Goal: Find specific page/section: Find specific page/section

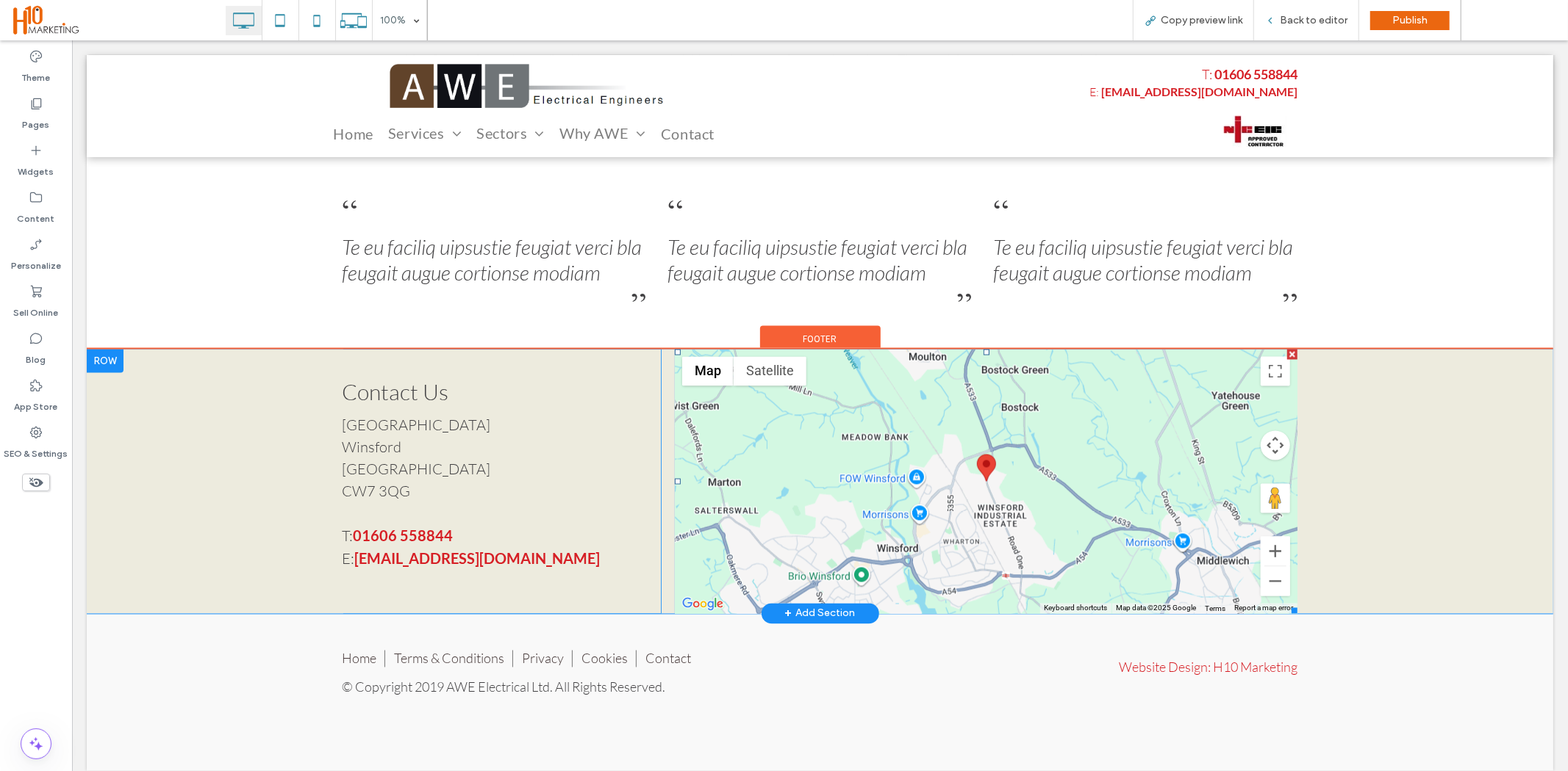
scroll to position [2027, 0]
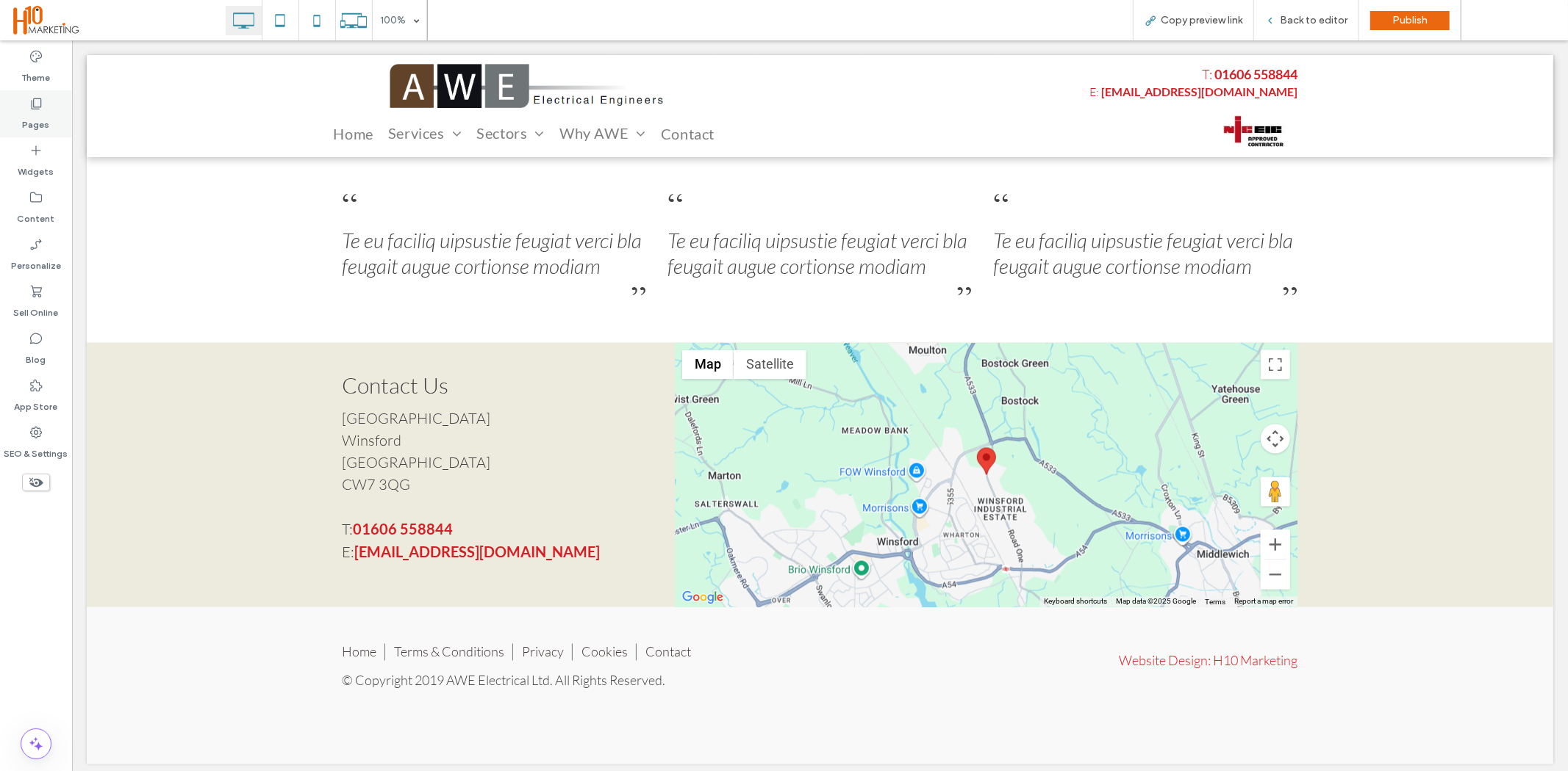
click at [24, 112] on label "Pages" at bounding box center [35, 121] width 27 height 21
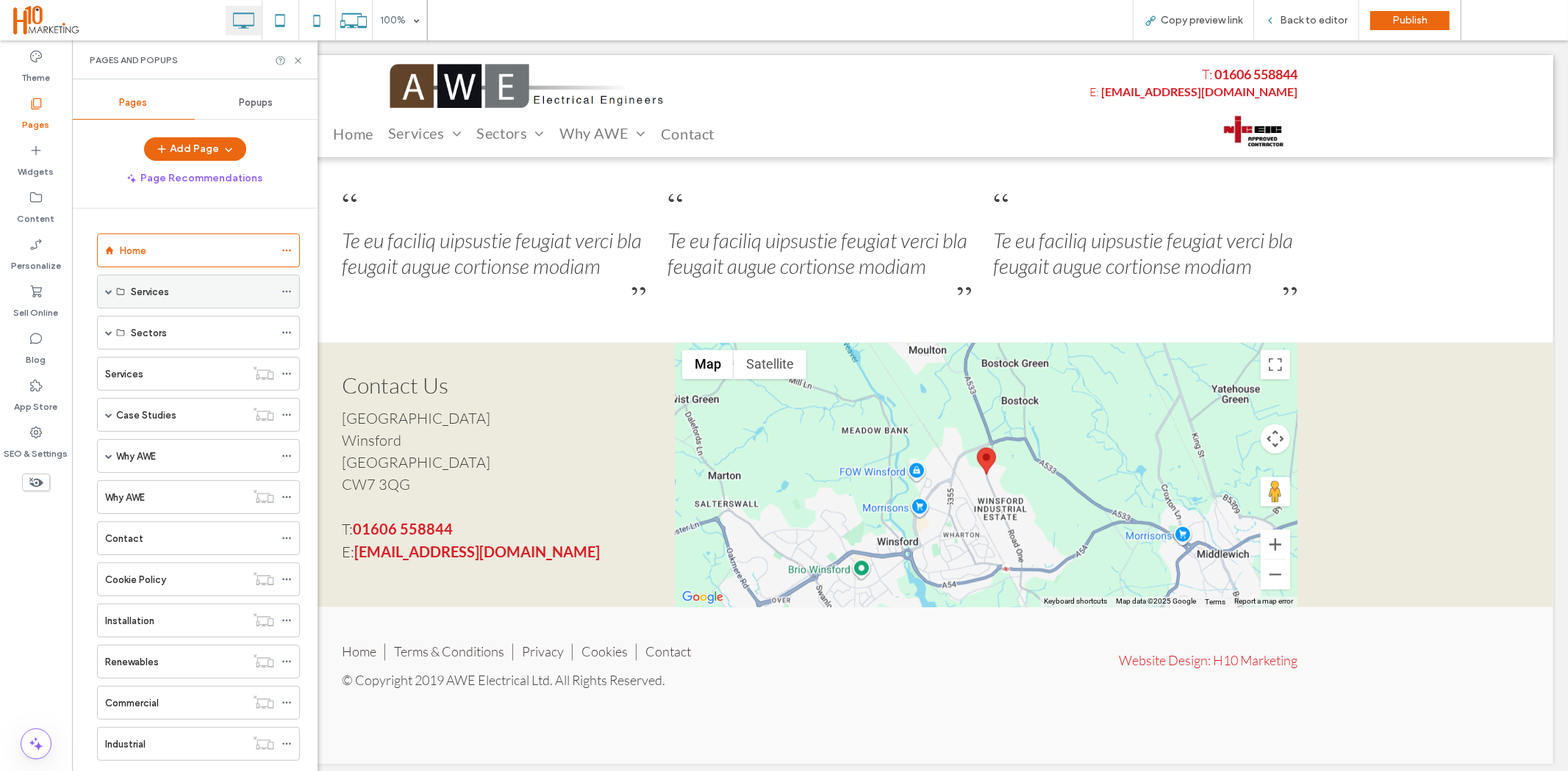
click at [107, 296] on span at bounding box center [108, 291] width 7 height 32
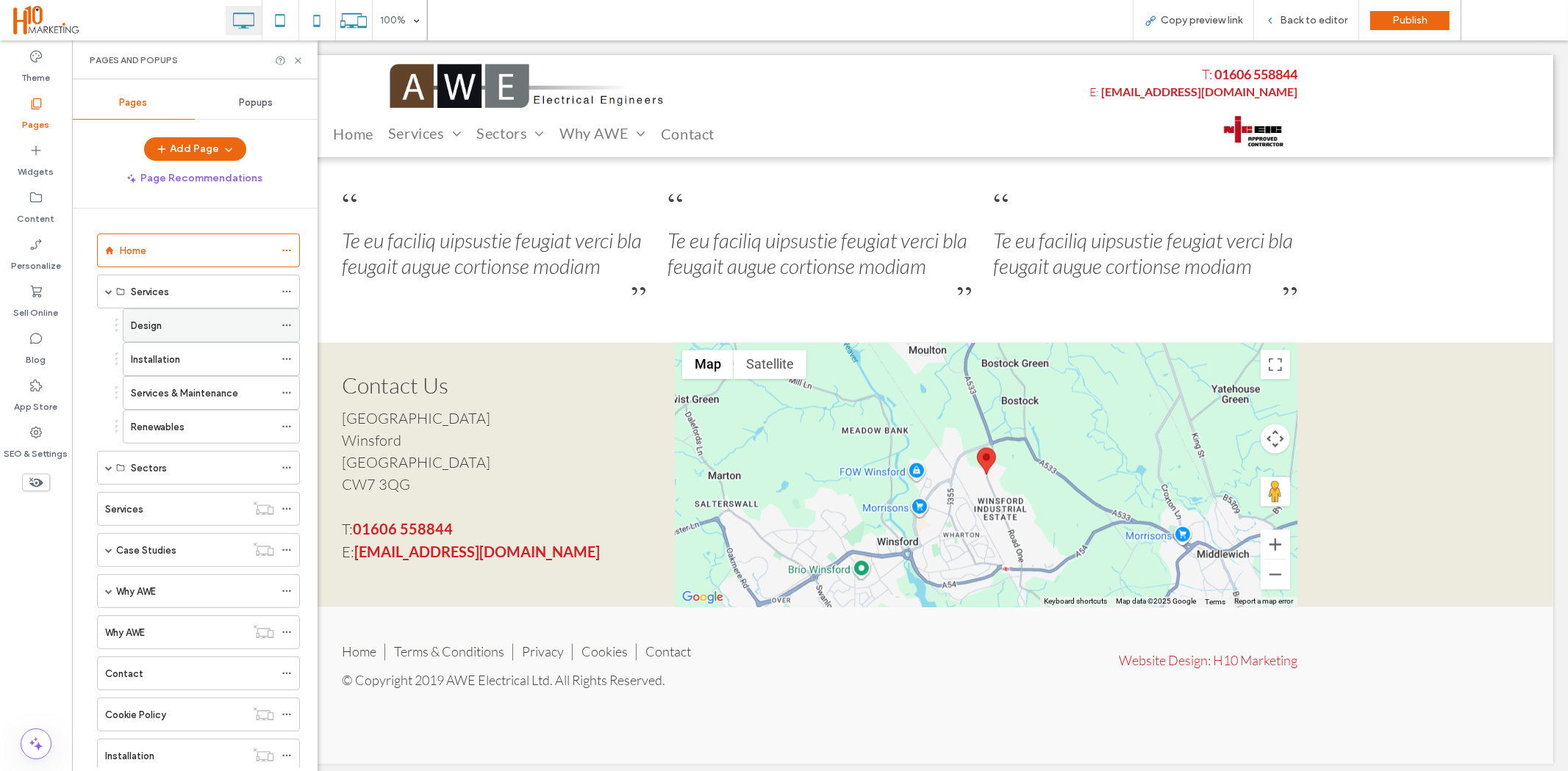
click at [177, 333] on div "Design" at bounding box center [203, 326] width 144 height 16
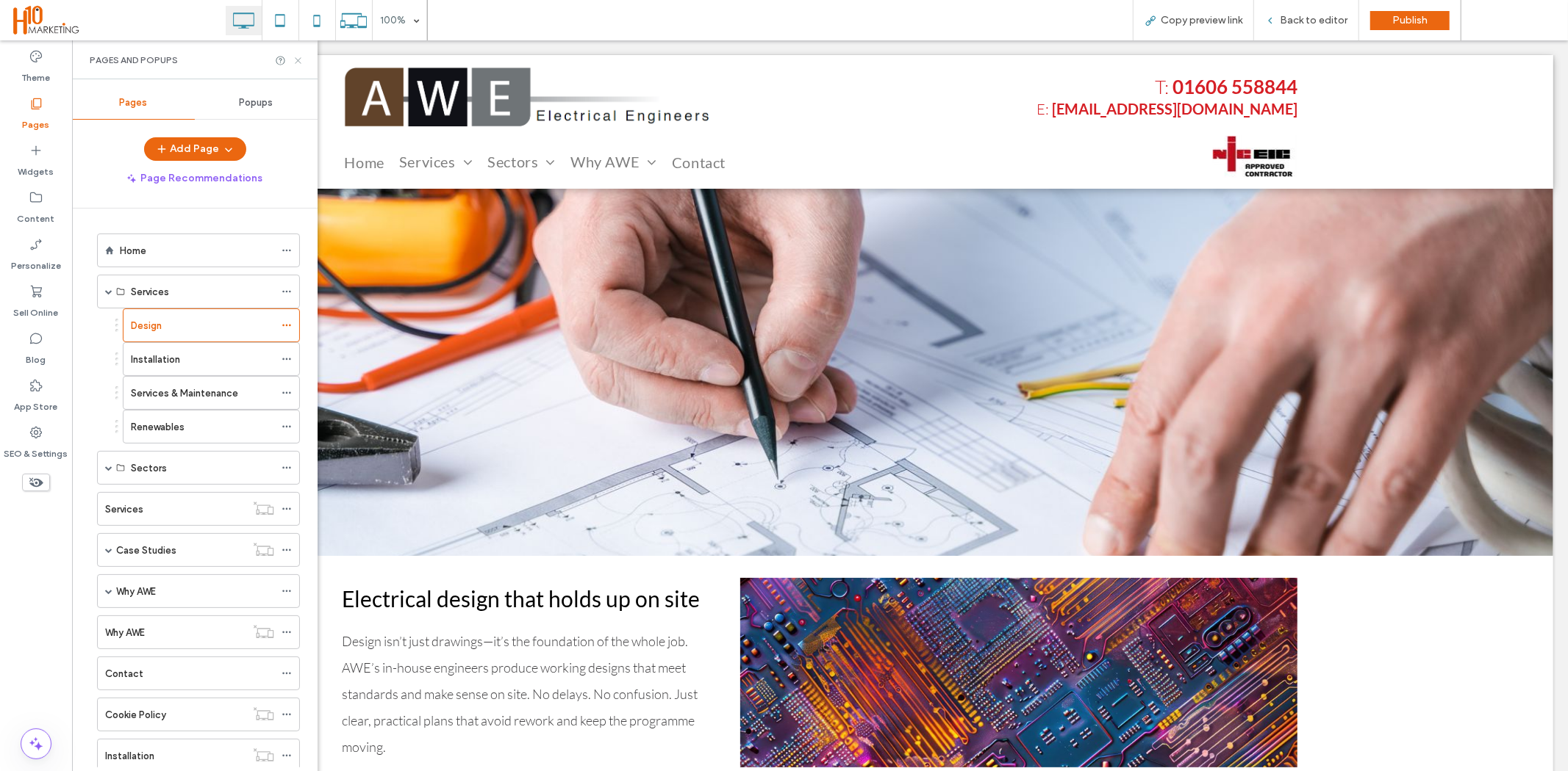
drag, startPoint x: 301, startPoint y: 60, endPoint x: 406, endPoint y: 66, distance: 105.2
click at [301, 60] on icon at bounding box center [298, 61] width 11 height 11
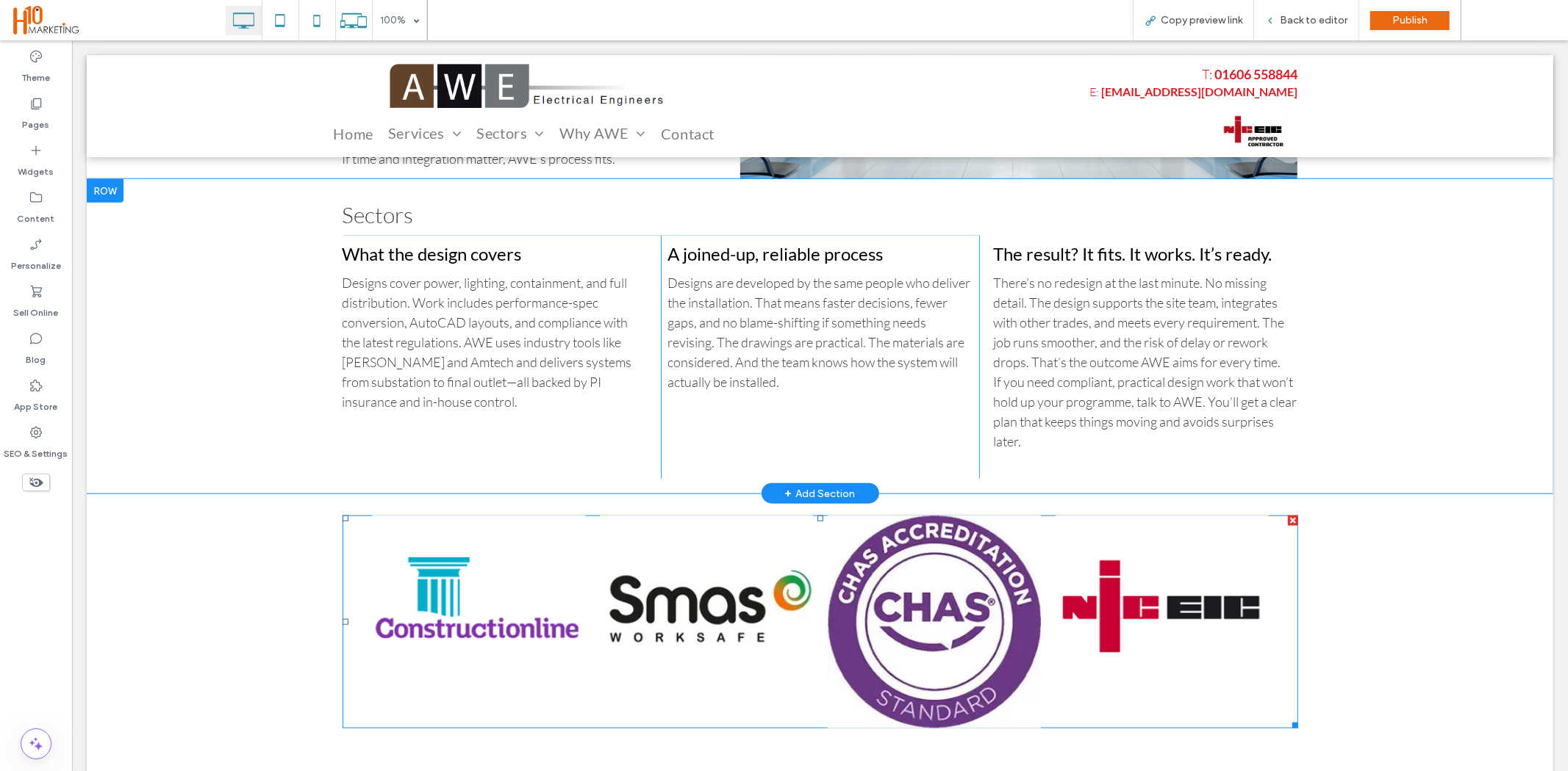
scroll to position [1224, 0]
